Goal: Find specific page/section: Find specific page/section

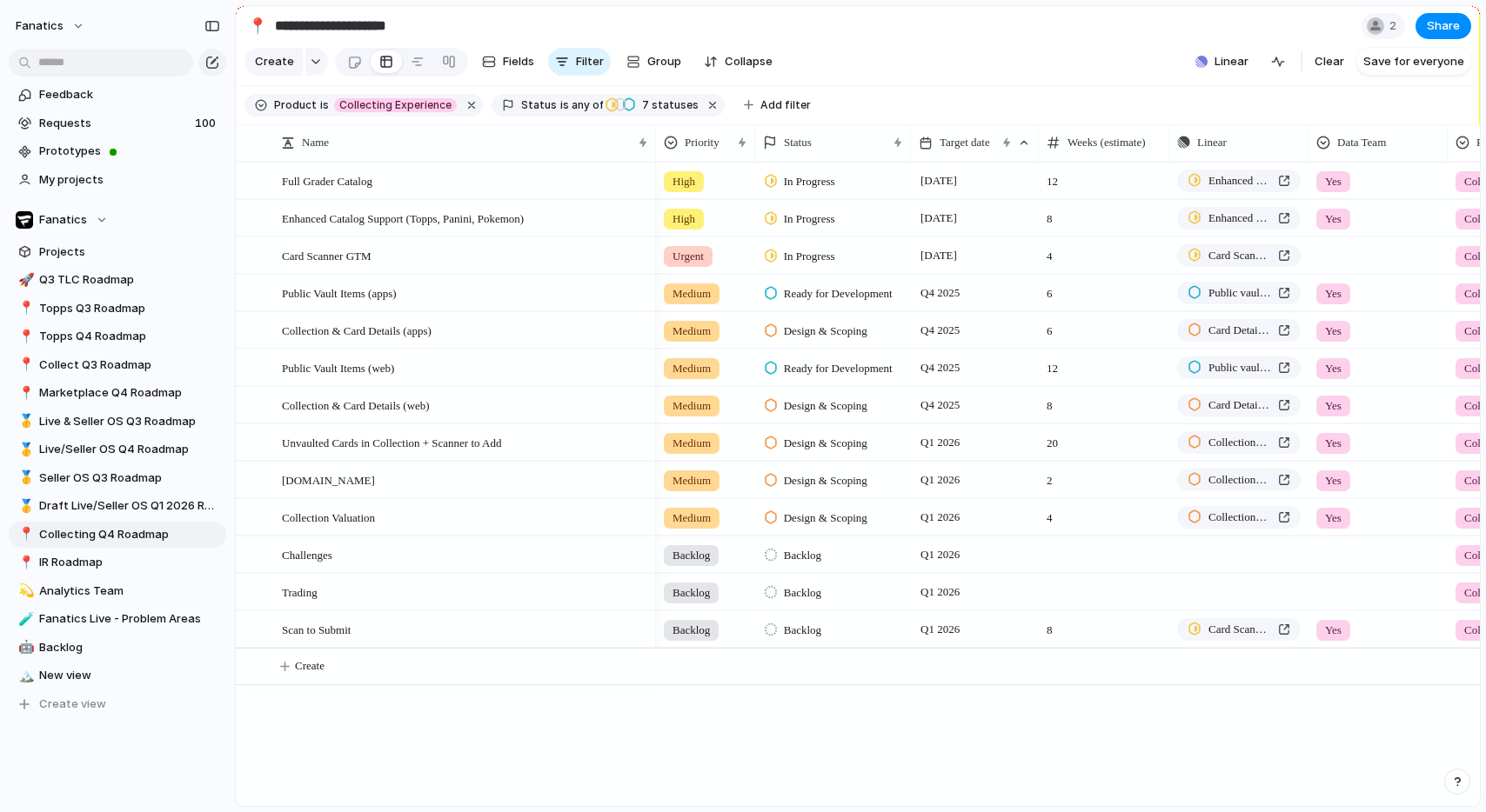
click at [520, 756] on div "Full Grader Catalog Enhanced Catalog Support (Topps, Panini, Pokemon) Card Scan…" at bounding box center [858, 484] width 1244 height 644
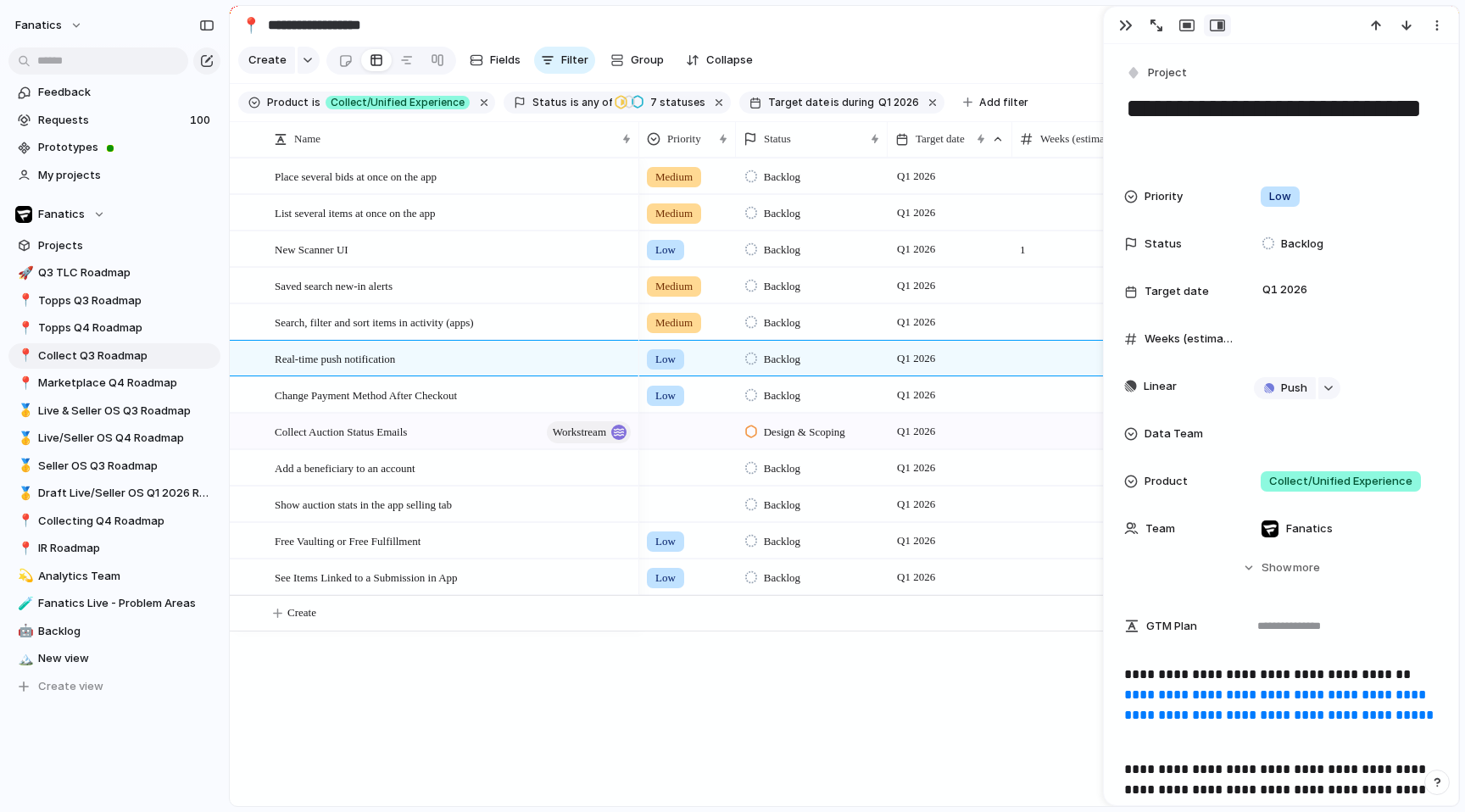
scroll to position [149, 0]
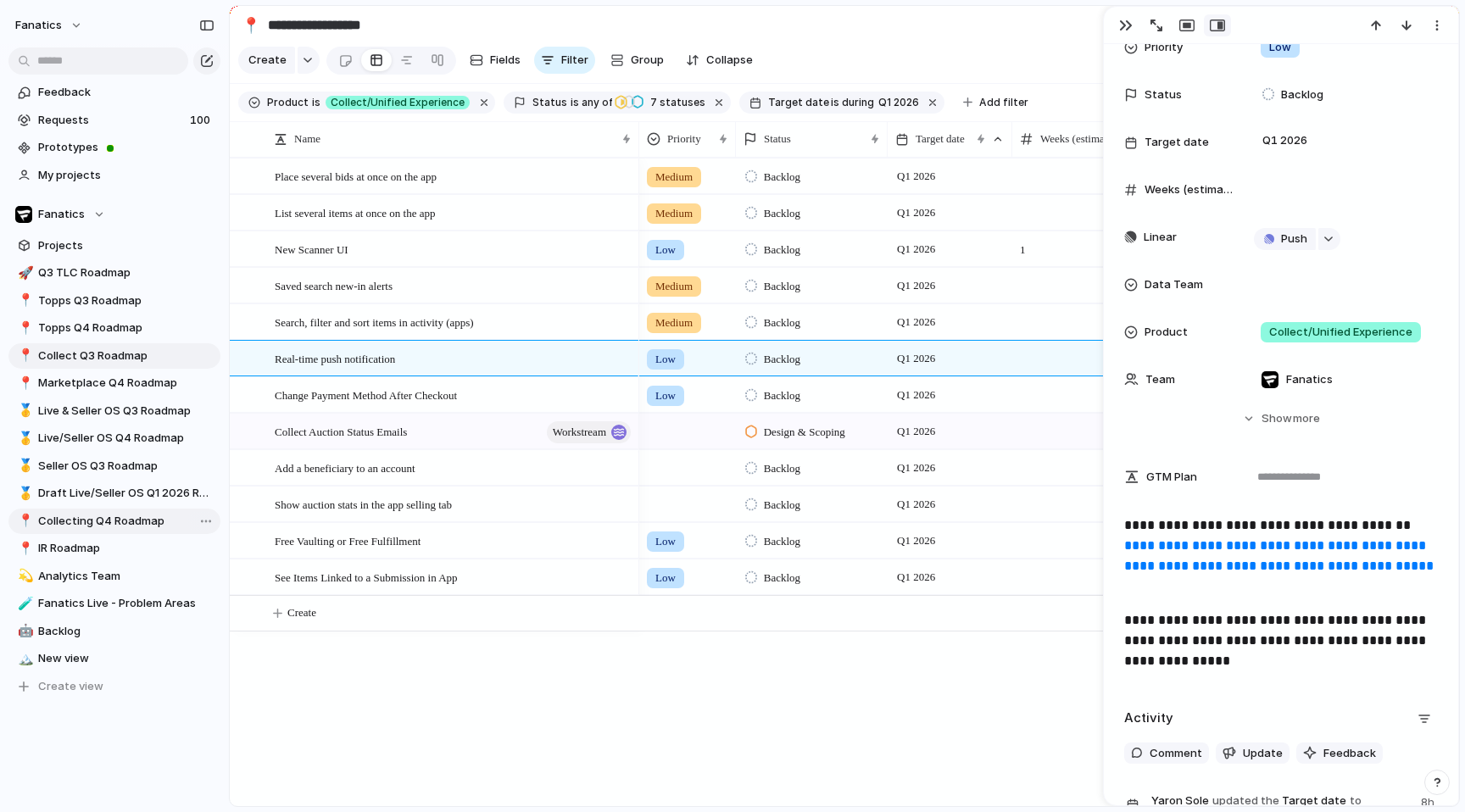
click at [101, 522] on span "Collecting Q4 Roadmap" at bounding box center [126, 522] width 176 height 17
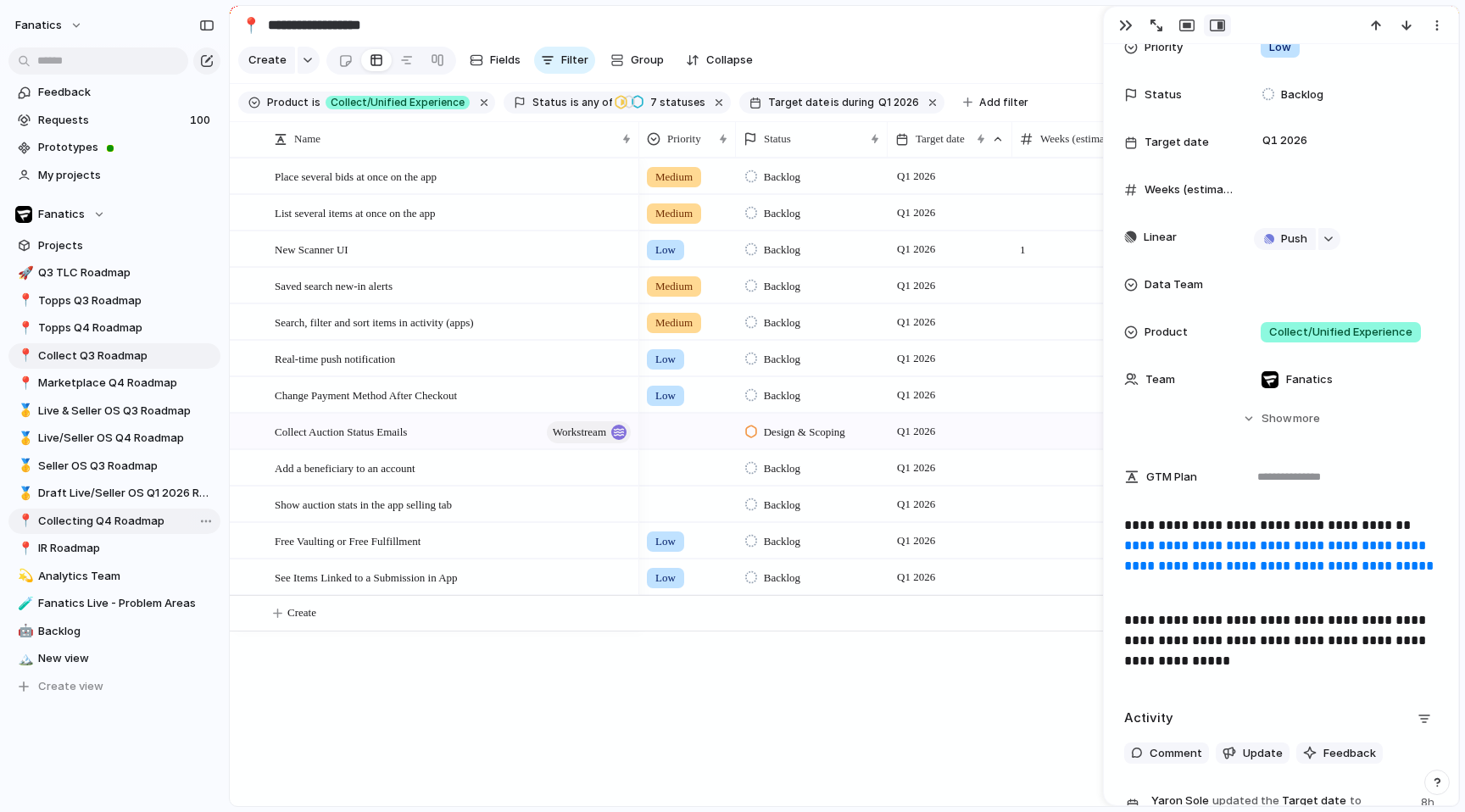
type input "**********"
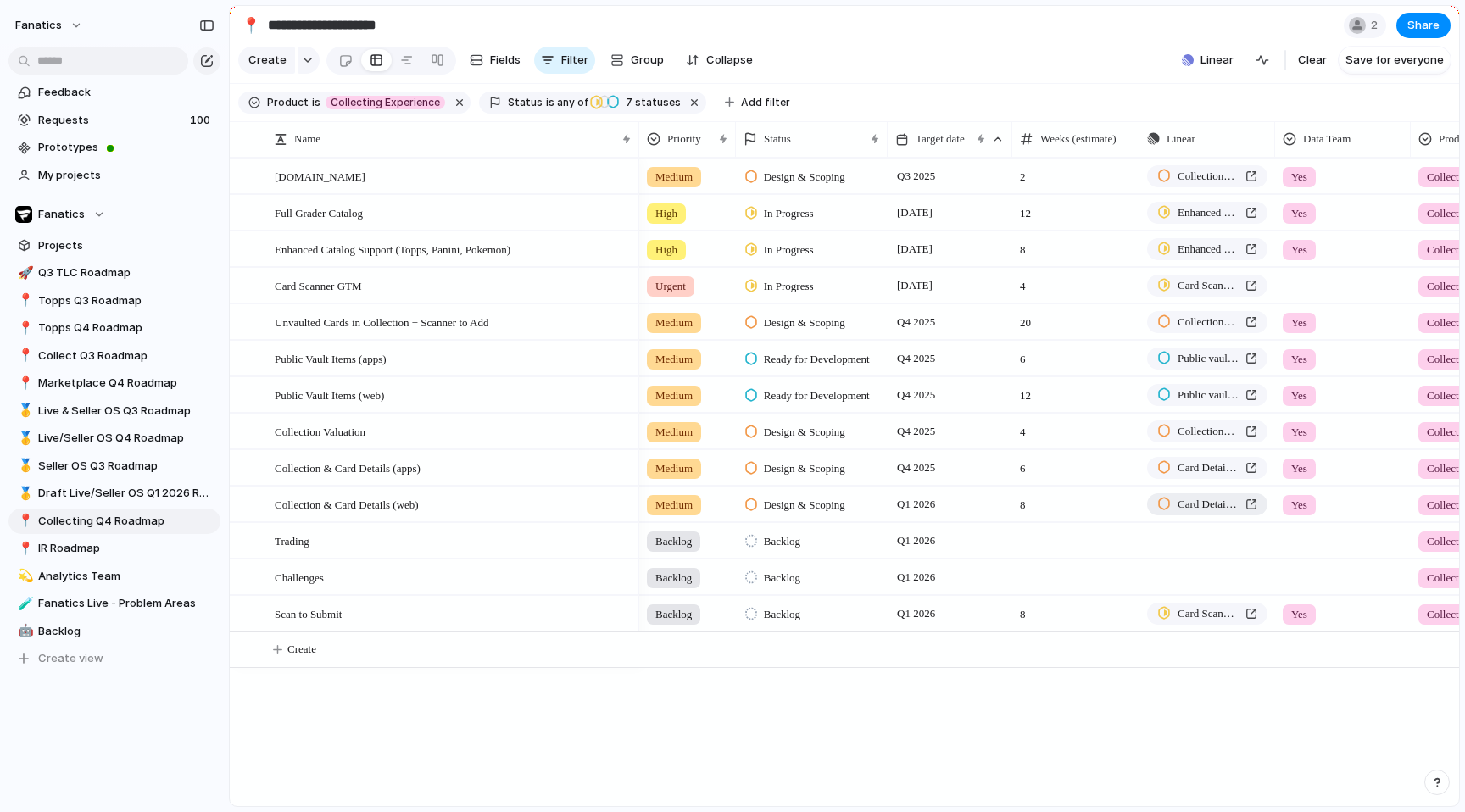
click at [1204, 504] on span "Card Details Pages - GTM Version" at bounding box center [1208, 504] width 61 height 17
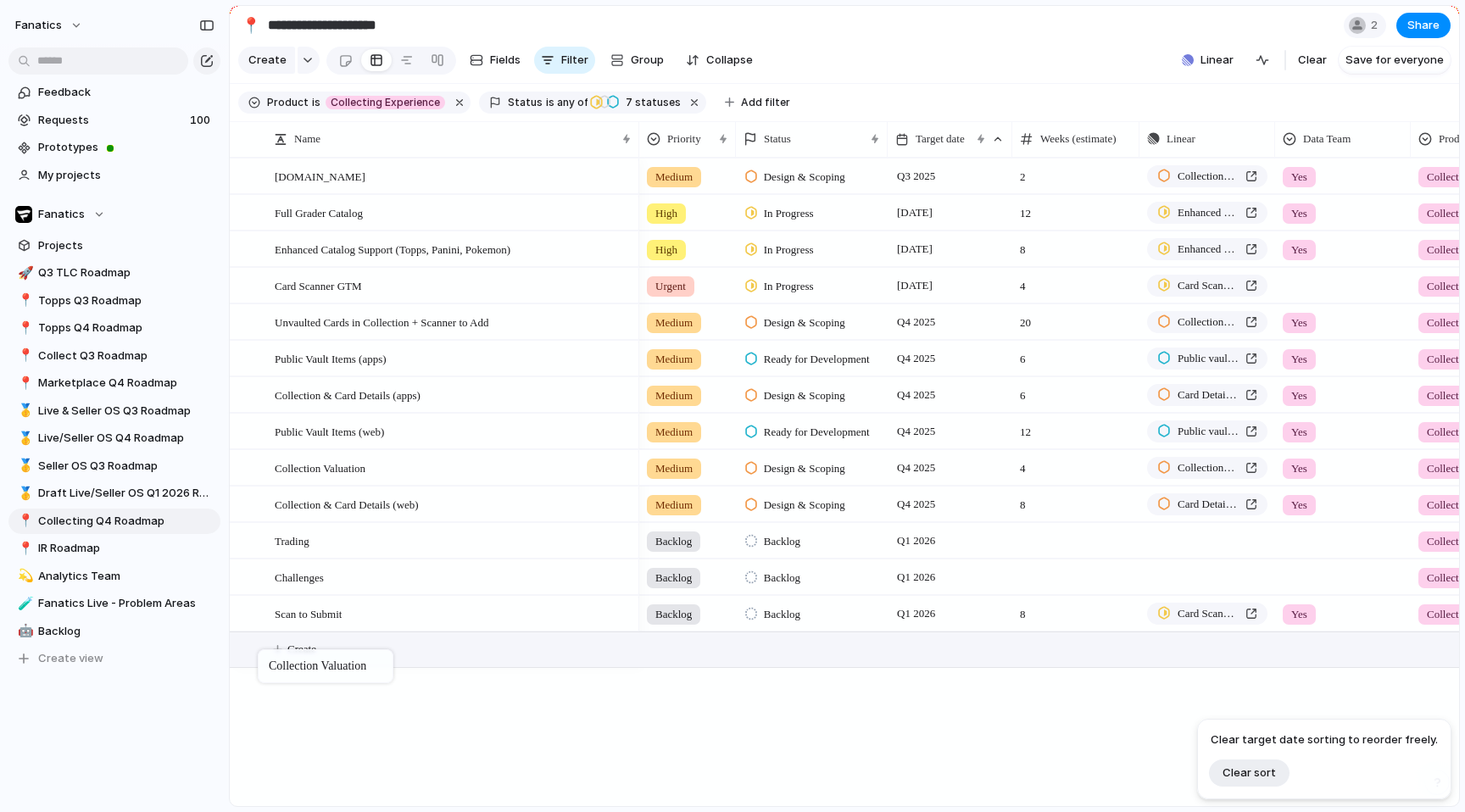
drag, startPoint x: 250, startPoint y: 463, endPoint x: 269, endPoint y: 653, distance: 190.9
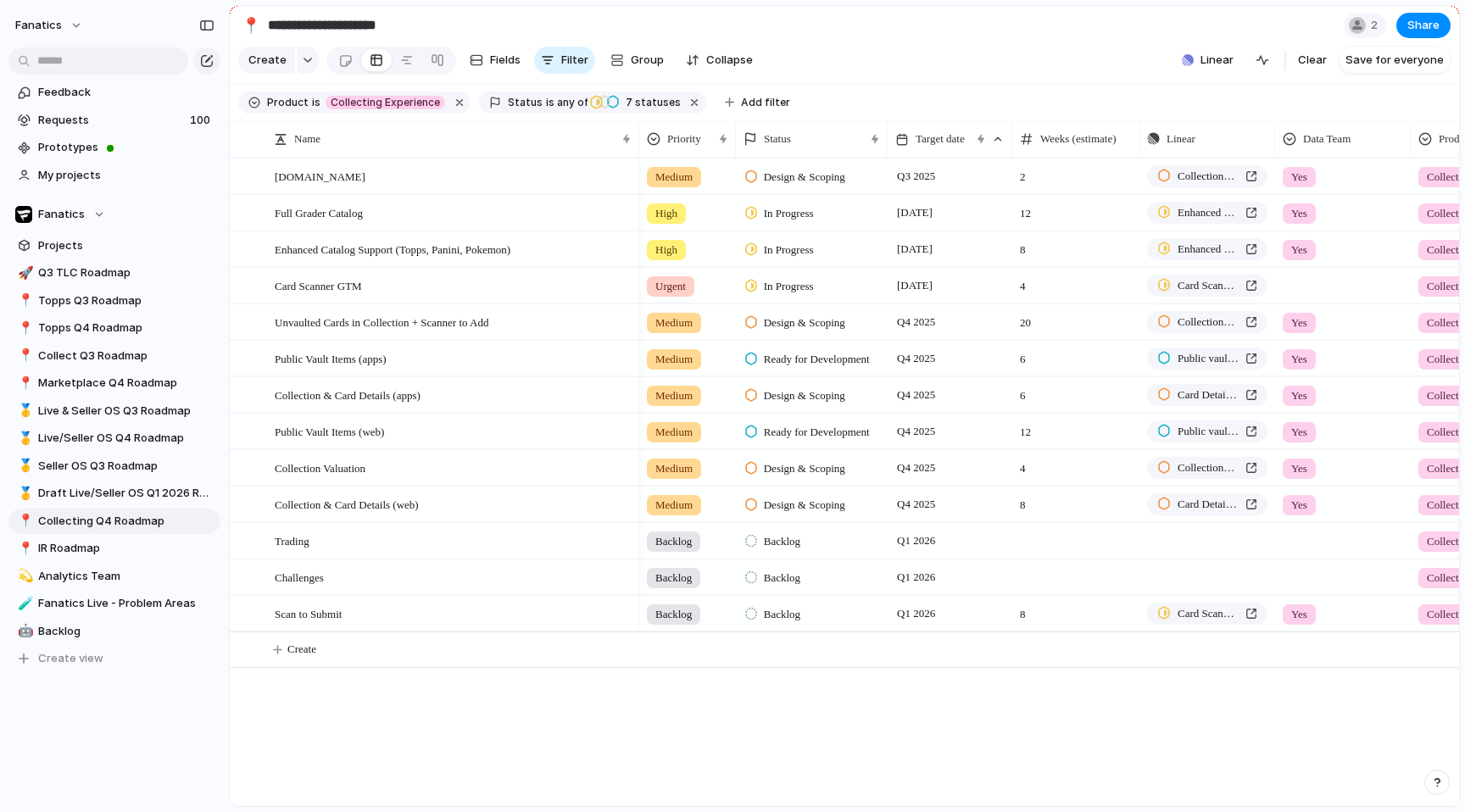
click at [787, 617] on span "Backlog" at bounding box center [783, 615] width 37 height 17
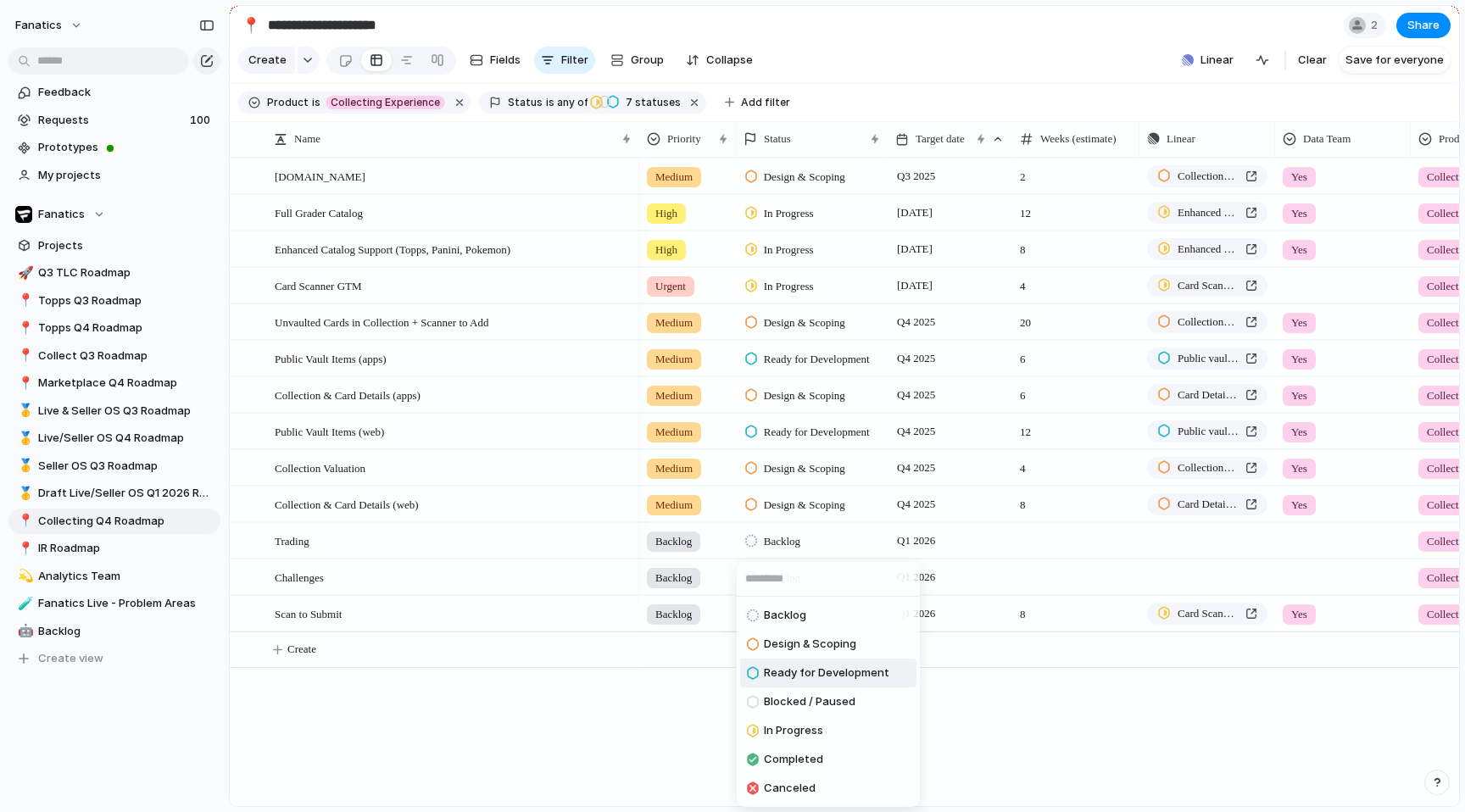
click at [785, 673] on span "Ready for Development" at bounding box center [827, 673] width 125 height 17
